Goal: Transaction & Acquisition: Obtain resource

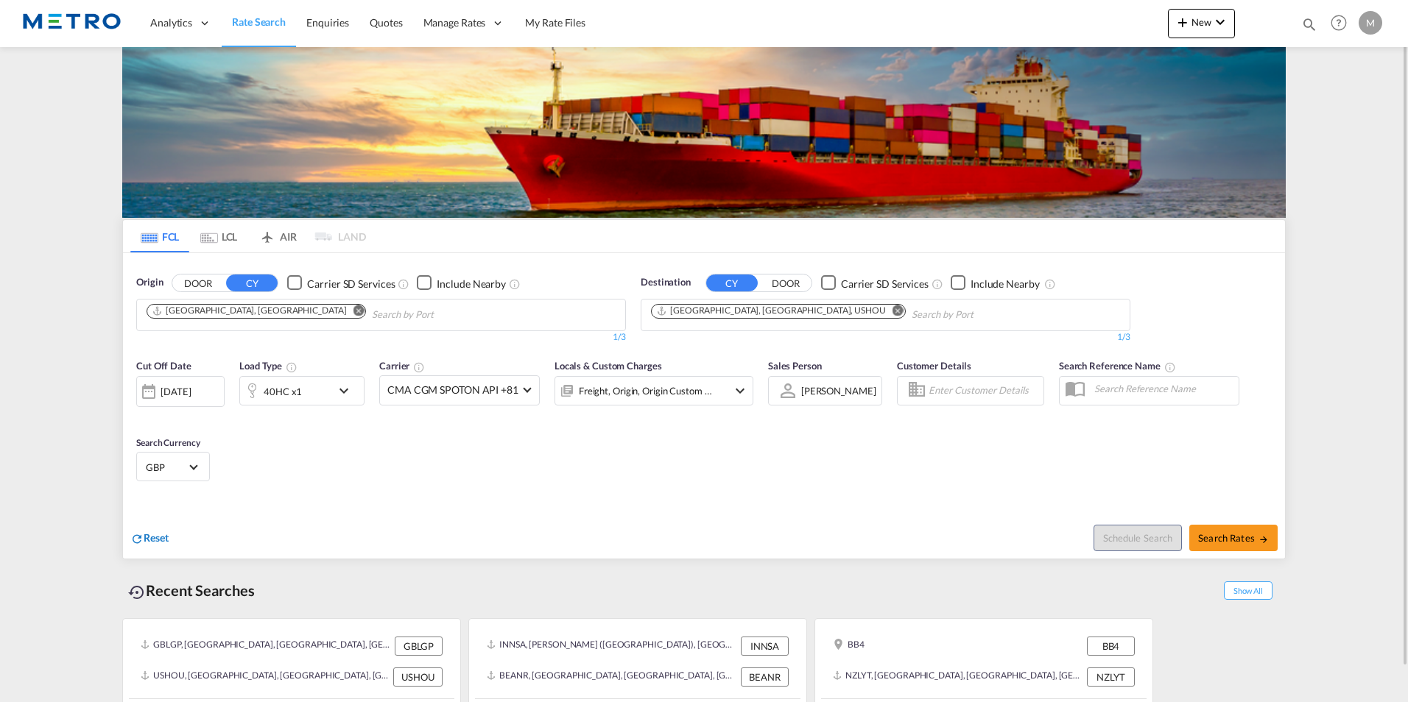
click at [166, 543] on span "Reset" at bounding box center [156, 538] width 25 height 13
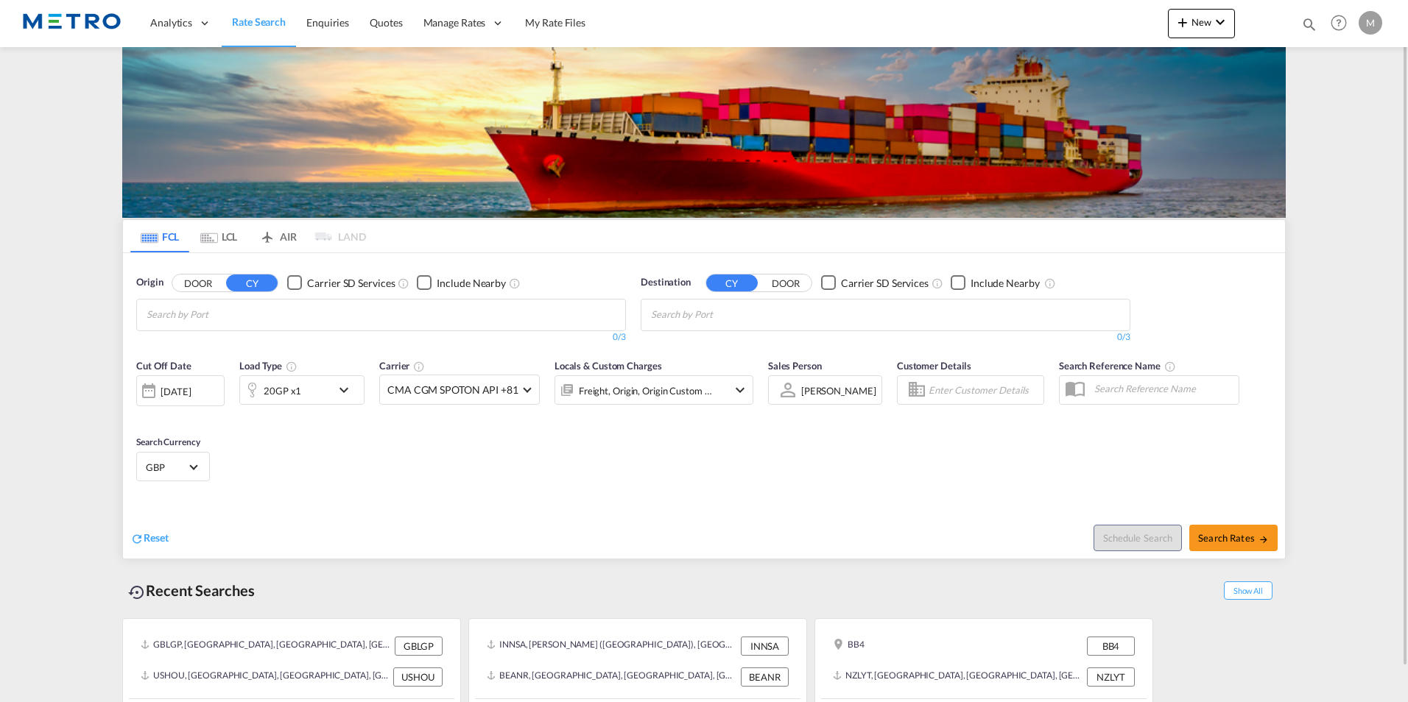
click at [211, 279] on button "DOOR" at bounding box center [198, 283] width 52 height 17
click at [255, 322] on input "Search by Door" at bounding box center [216, 315] width 140 height 24
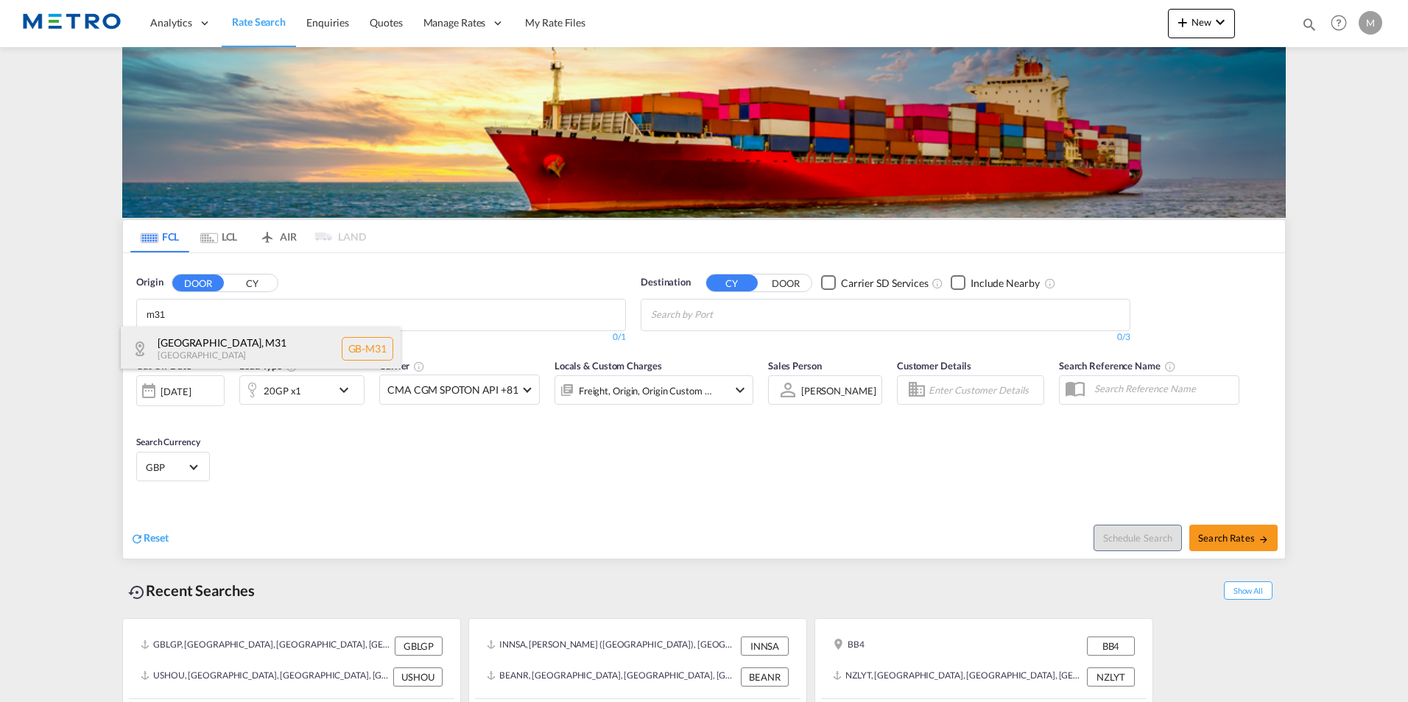
type input "m31"
click at [311, 332] on div "Trafford , M31 [GEOGRAPHIC_DATA] [GEOGRAPHIC_DATA]-M31" at bounding box center [261, 349] width 280 height 44
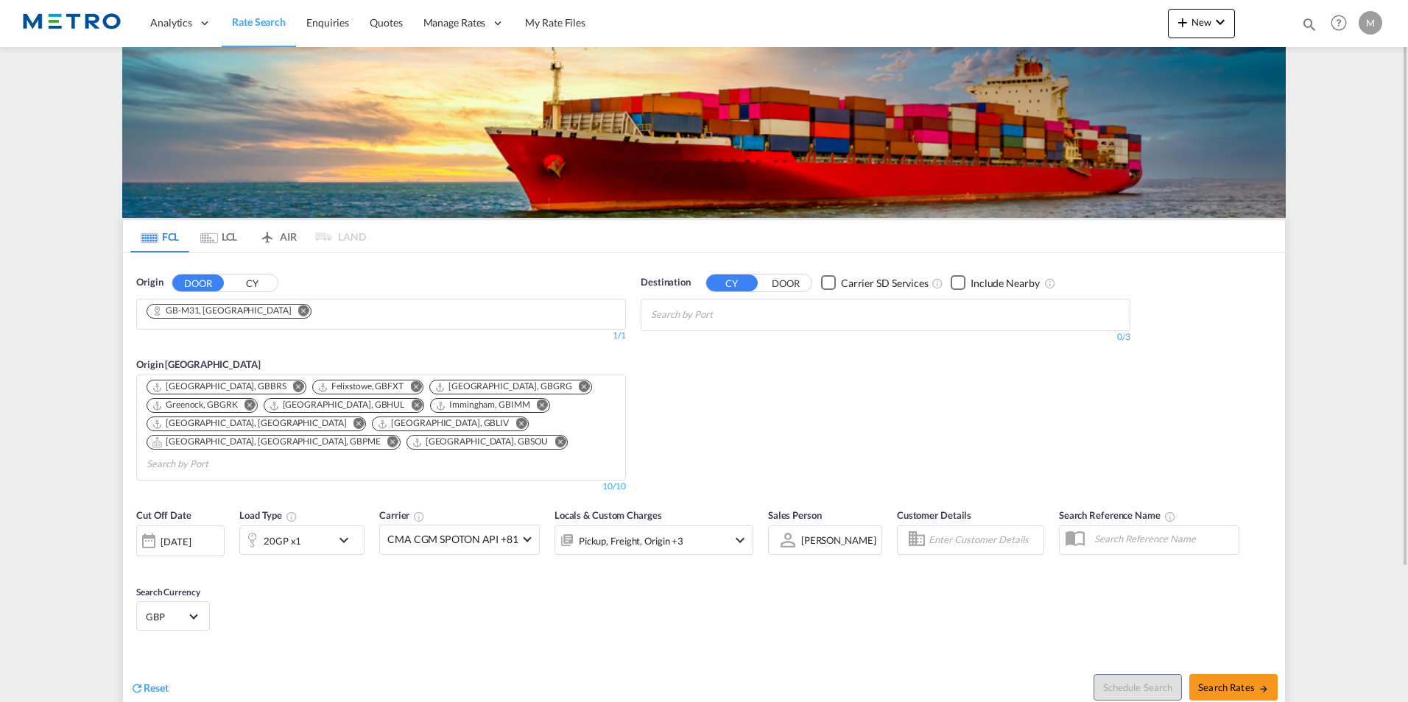
click at [846, 313] on md-chips at bounding box center [885, 315] width 488 height 31
type input "aqaba"
click at [766, 400] on div "Aqaba Jordan JOAQB" at bounding box center [765, 393] width 280 height 44
click at [1234, 682] on span "Search Rates" at bounding box center [1233, 688] width 71 height 12
type input "M31 to JOAQB / [DATE]"
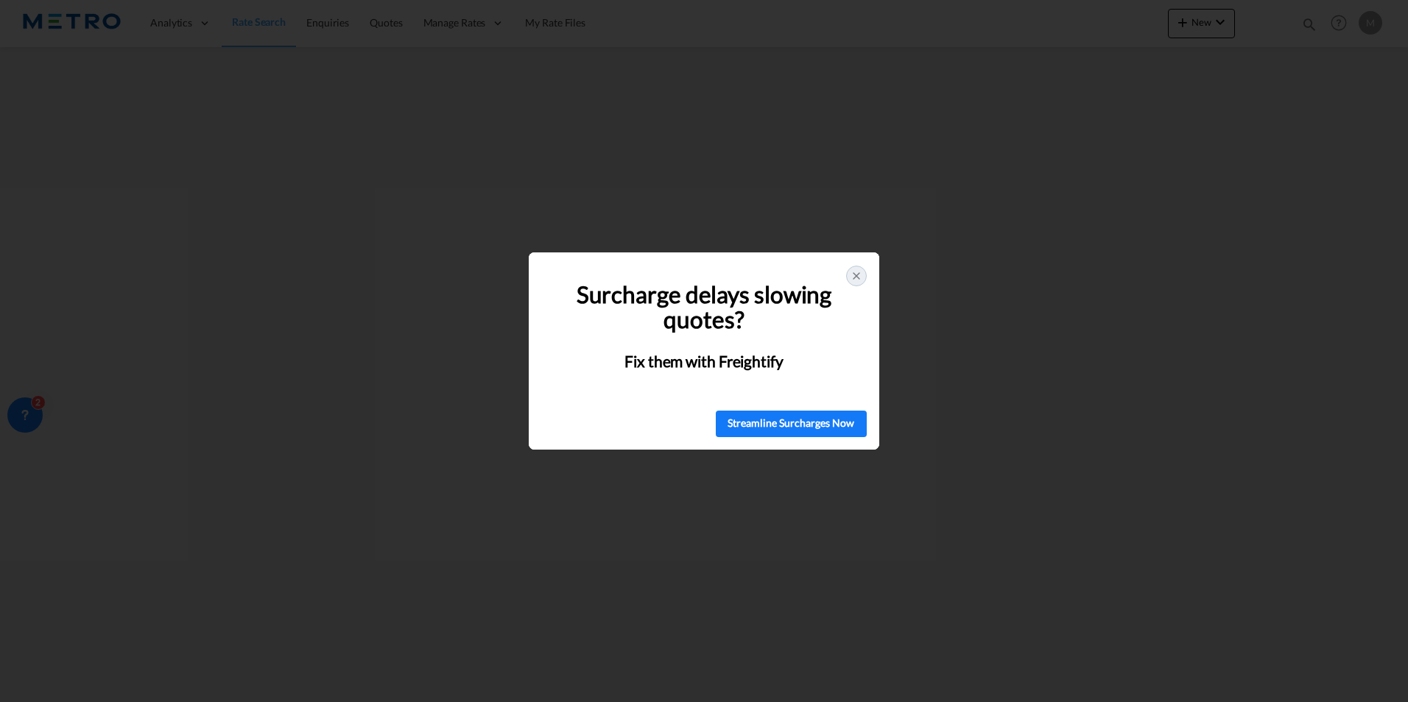
click at [853, 275] on icon at bounding box center [856, 276] width 12 height 12
